Goal: Check status: Check status

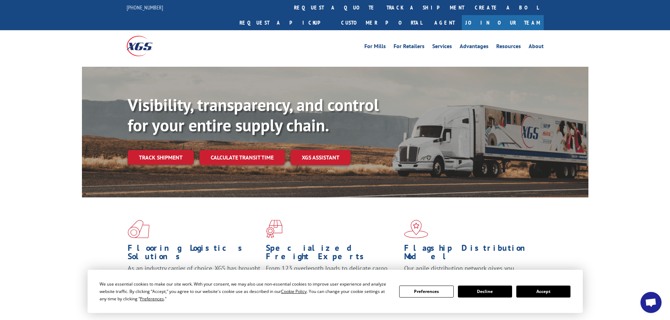
click at [550, 292] on button "Accept" at bounding box center [543, 292] width 54 height 12
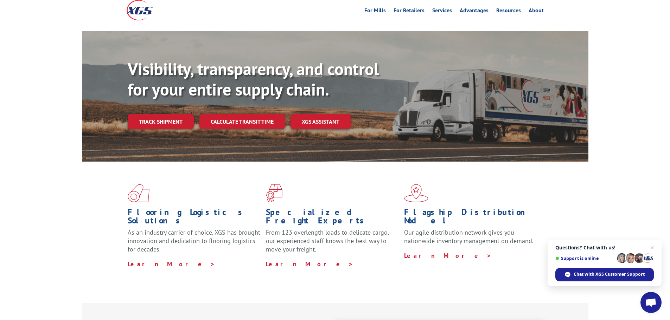
scroll to position [35, 0]
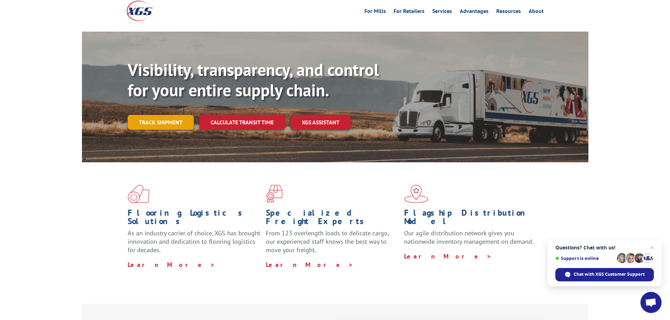
click at [161, 115] on link "Track shipment" at bounding box center [161, 122] width 66 height 15
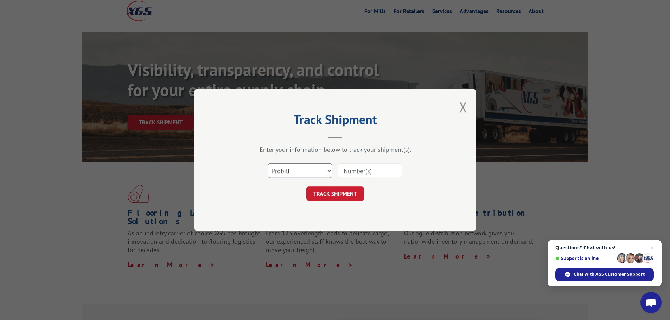
click at [307, 167] on select "Select category... Probill BOL PO" at bounding box center [300, 171] width 65 height 15
select select "po"
click at [268, 164] on select "Select category... Probill BOL PO" at bounding box center [300, 171] width 65 height 15
drag, startPoint x: 314, startPoint y: 167, endPoint x: 315, endPoint y: 171, distance: 3.9
click at [315, 167] on select "Select category... Probill BOL PO" at bounding box center [300, 171] width 65 height 15
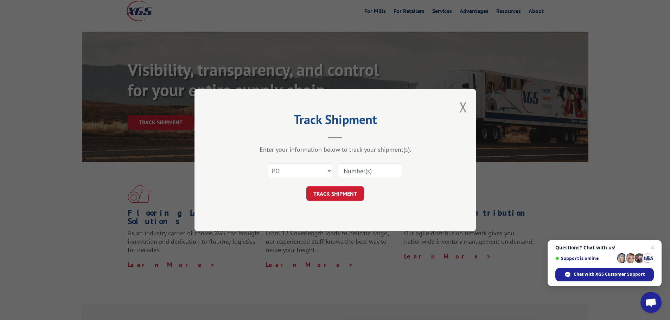
click at [424, 177] on div "Select category... Probill BOL PO" at bounding box center [335, 170] width 211 height 23
click at [355, 170] on input at bounding box center [370, 171] width 65 height 15
paste input "16944937"
type input "16944937"
click button "TRACK SHIPMENT" at bounding box center [335, 193] width 58 height 15
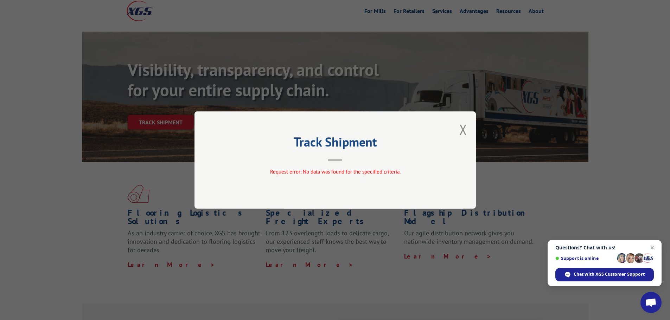
click at [652, 247] on span "Close chat" at bounding box center [652, 248] width 9 height 9
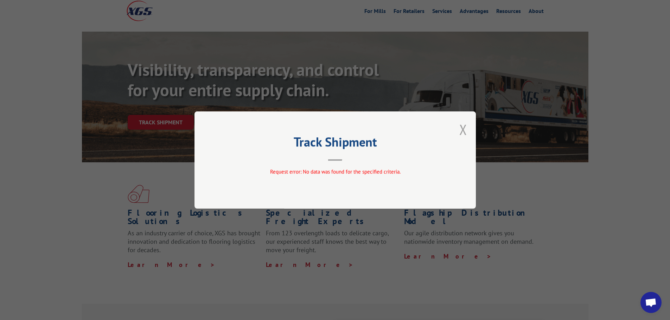
click at [461, 135] on button "Close modal" at bounding box center [463, 129] width 8 height 19
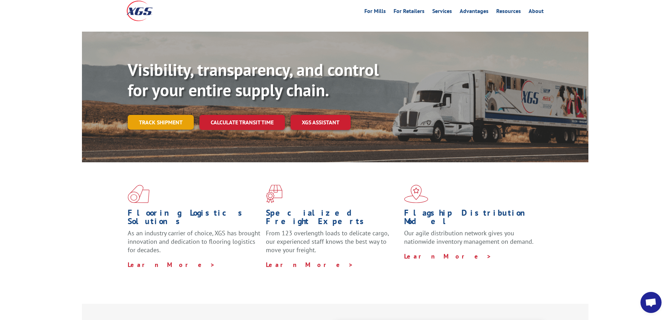
click at [172, 115] on link "Track shipment" at bounding box center [161, 122] width 66 height 15
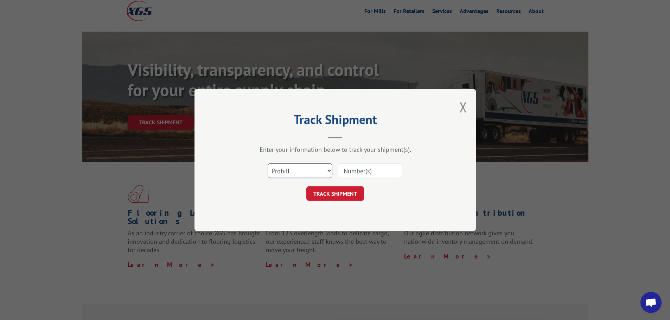
click at [310, 172] on select "Select category... Probill BOL PO" at bounding box center [300, 171] width 65 height 15
select select "bol"
click at [268, 164] on select "Select category... Probill BOL PO" at bounding box center [300, 171] width 65 height 15
click at [363, 172] on input at bounding box center [370, 171] width 65 height 15
paste input "16944937"
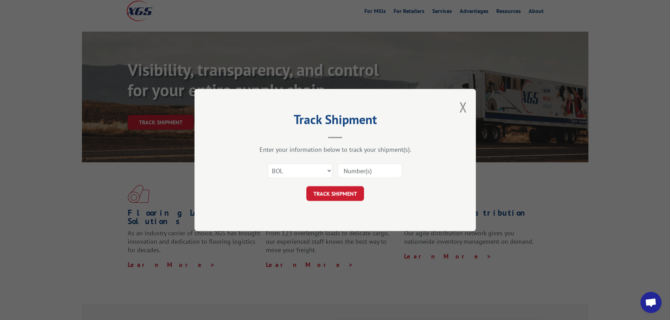
type input "16944937"
click button "TRACK SHIPMENT" at bounding box center [335, 193] width 58 height 15
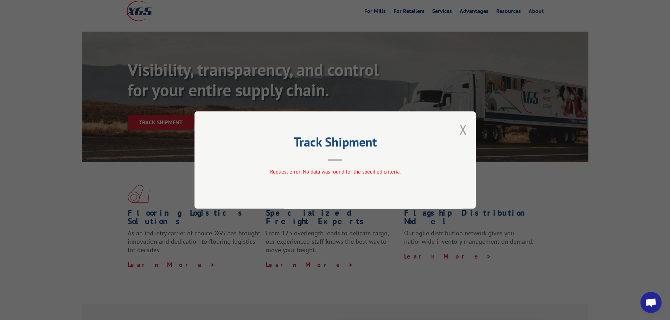
click at [466, 128] on button "Close modal" at bounding box center [463, 129] width 8 height 19
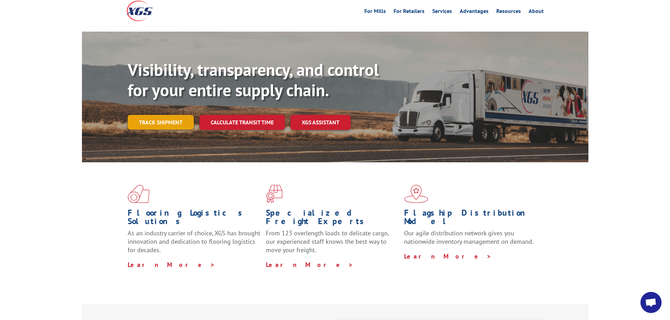
click at [165, 115] on link "Track shipment" at bounding box center [161, 122] width 66 height 15
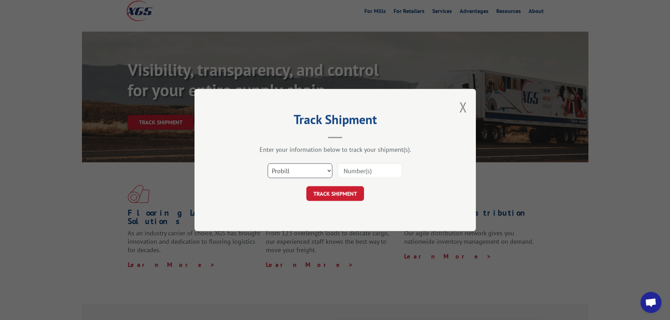
click at [314, 171] on select "Select category... Probill BOL PO" at bounding box center [300, 171] width 65 height 15
select select "po"
click at [268, 164] on select "Select category... Probill BOL PO" at bounding box center [300, 171] width 65 height 15
click at [380, 173] on input at bounding box center [370, 171] width 65 height 15
paste input "16944937"
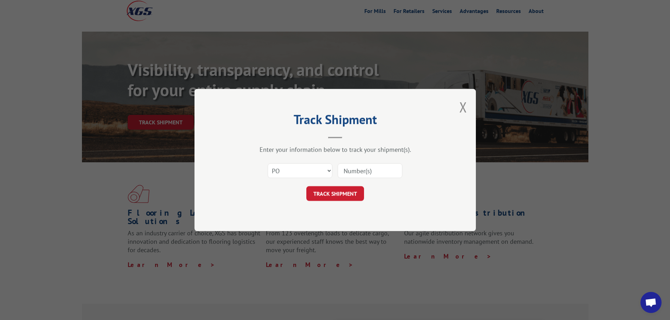
type input "16944937"
click button "TRACK SHIPMENT" at bounding box center [335, 193] width 58 height 15
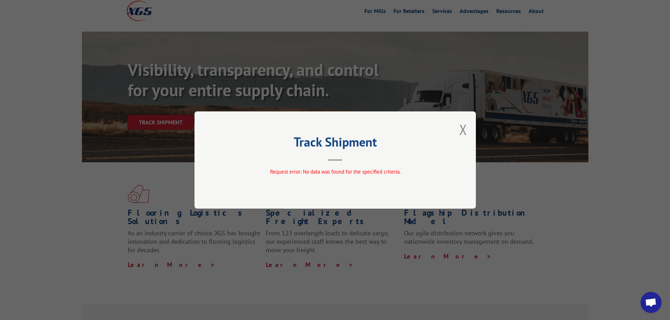
click at [461, 135] on button "Close modal" at bounding box center [463, 129] width 8 height 19
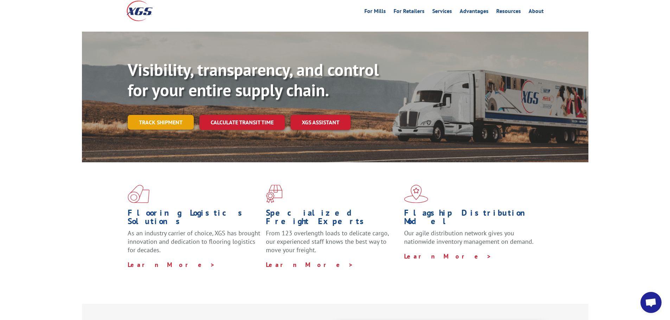
click at [153, 115] on link "Track shipment" at bounding box center [161, 122] width 66 height 15
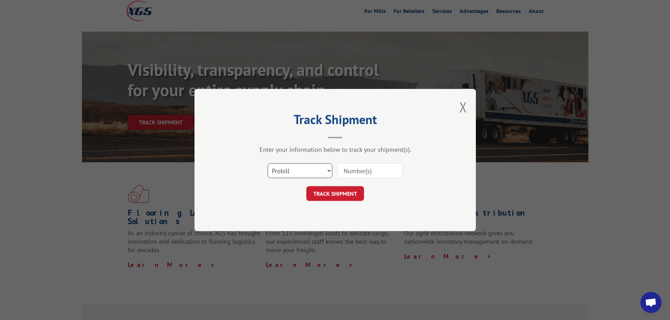
click at [318, 170] on select "Select category... Probill BOL PO" at bounding box center [300, 171] width 65 height 15
select select
click at [268, 164] on select "Select category... Probill BOL PO" at bounding box center [300, 171] width 65 height 15
click at [360, 176] on input at bounding box center [370, 171] width 65 height 15
paste input "16944937"
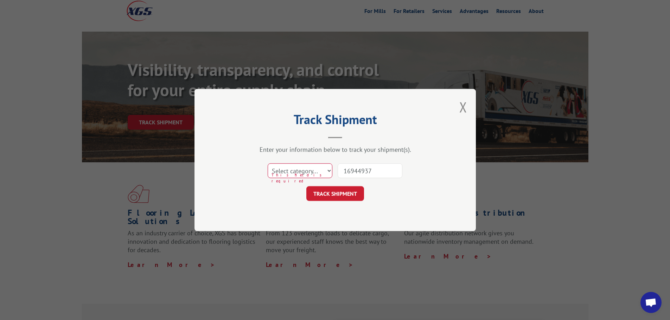
type input "16944937"
click at [306, 186] on button "TRACK SHIPMENT" at bounding box center [335, 193] width 58 height 15
drag, startPoint x: 463, startPoint y: 108, endPoint x: 446, endPoint y: 108, distance: 17.2
click at [463, 108] on button "Close modal" at bounding box center [463, 107] width 8 height 19
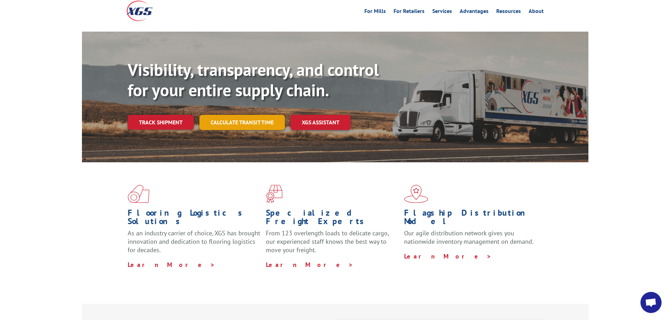
click at [224, 115] on link "Calculate transit time" at bounding box center [241, 122] width 85 height 15
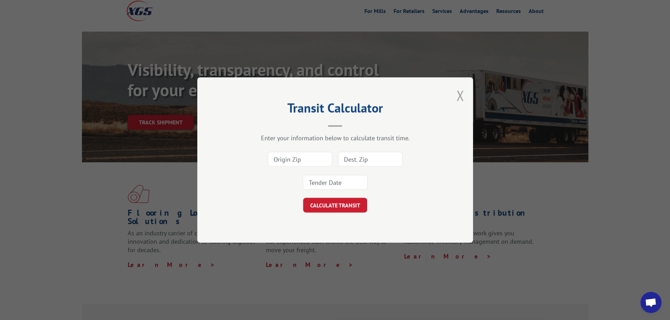
click at [464, 97] on div "Transit Calculator Enter your information below to calculate transit time. CALC…" at bounding box center [335, 160] width 276 height 166
click at [462, 97] on button "Close modal" at bounding box center [461, 95] width 8 height 19
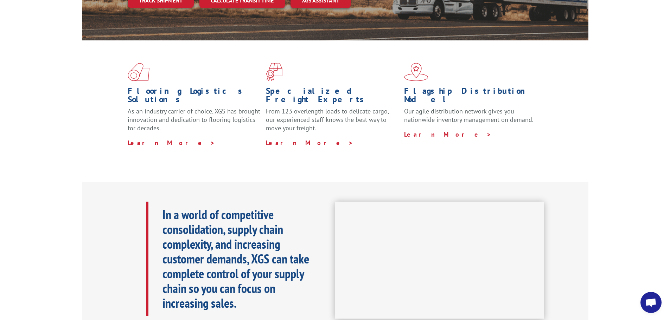
scroll to position [0, 0]
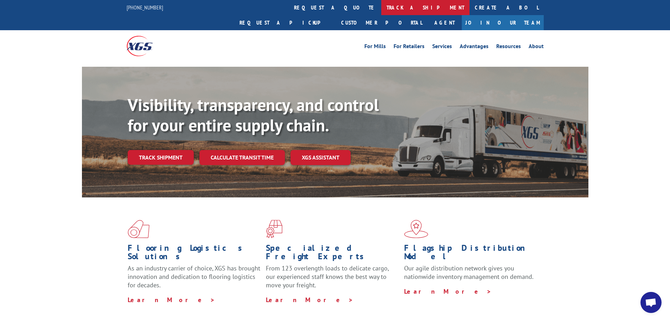
click at [381, 5] on link "track a shipment" at bounding box center [425, 7] width 88 height 15
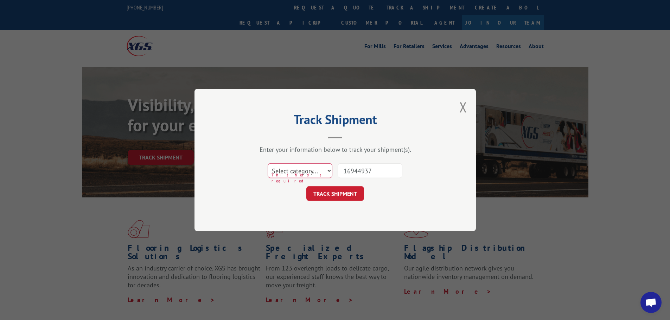
click at [297, 167] on select "Select category... Probill BOL PO" at bounding box center [300, 171] width 65 height 15
select select "probill"
click at [268, 164] on select "Select category... Probill BOL PO" at bounding box center [300, 171] width 65 height 15
click at [326, 187] on button "TRACK SHIPMENT" at bounding box center [335, 193] width 58 height 15
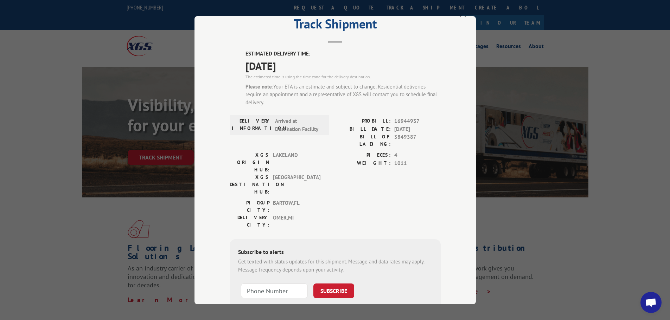
scroll to position [35, 0]
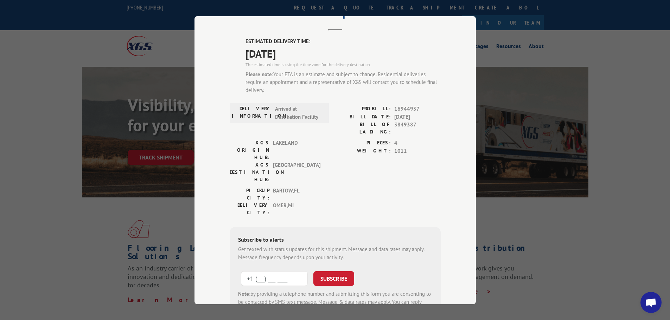
click at [276, 272] on input "+1 (___) ___-____" at bounding box center [274, 279] width 67 height 15
type input "[PHONE_NUMBER]"
click at [342, 272] on button "SUBSCRIBE" at bounding box center [333, 279] width 41 height 15
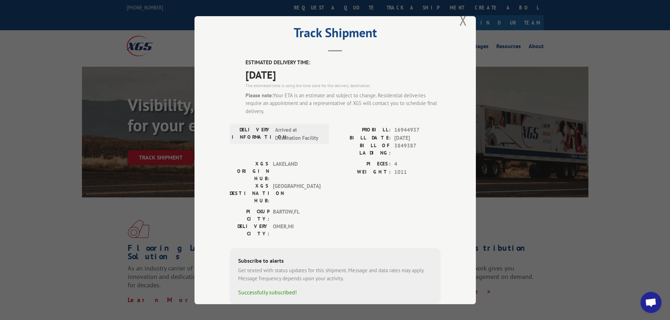
scroll to position [22, 0]
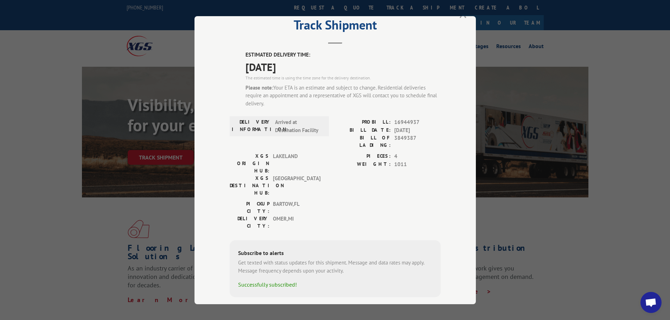
click at [459, 17] on button "Close modal" at bounding box center [463, 12] width 8 height 19
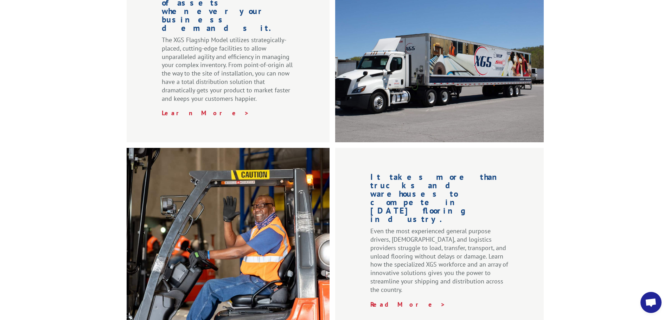
scroll to position [985, 0]
